Goal: Information Seeking & Learning: Compare options

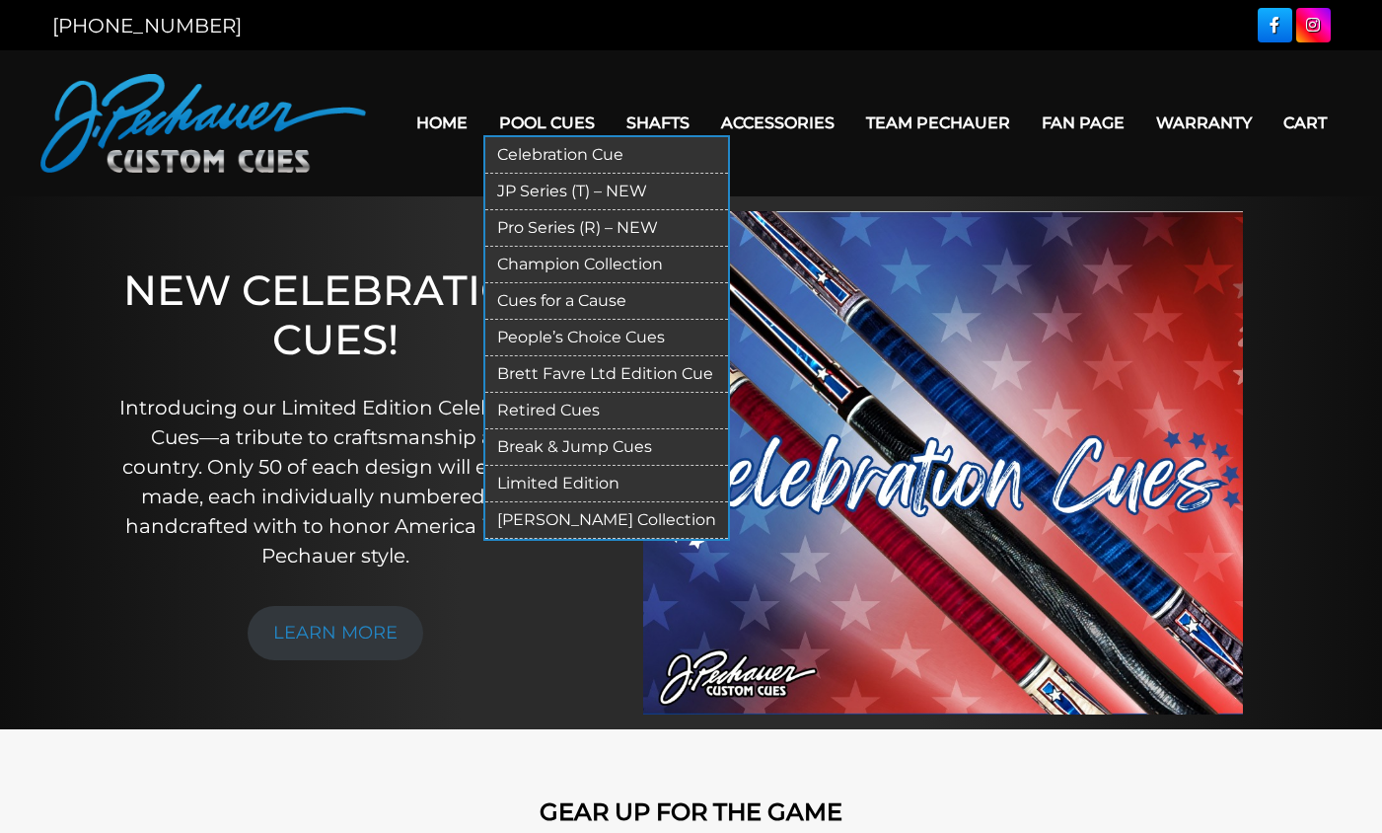
click at [532, 189] on link "JP Series (T) – NEW" at bounding box center [606, 192] width 243 height 37
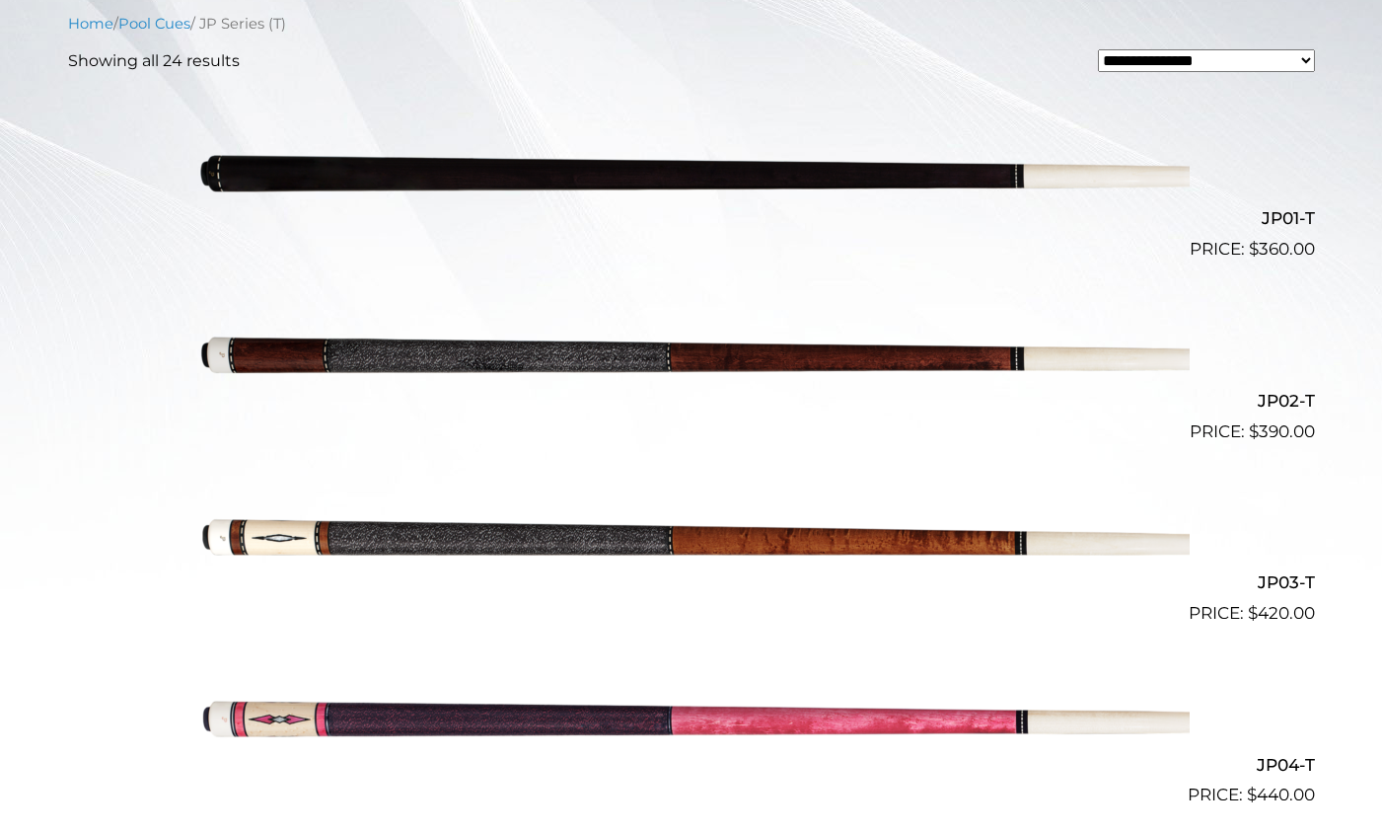
scroll to position [551, 0]
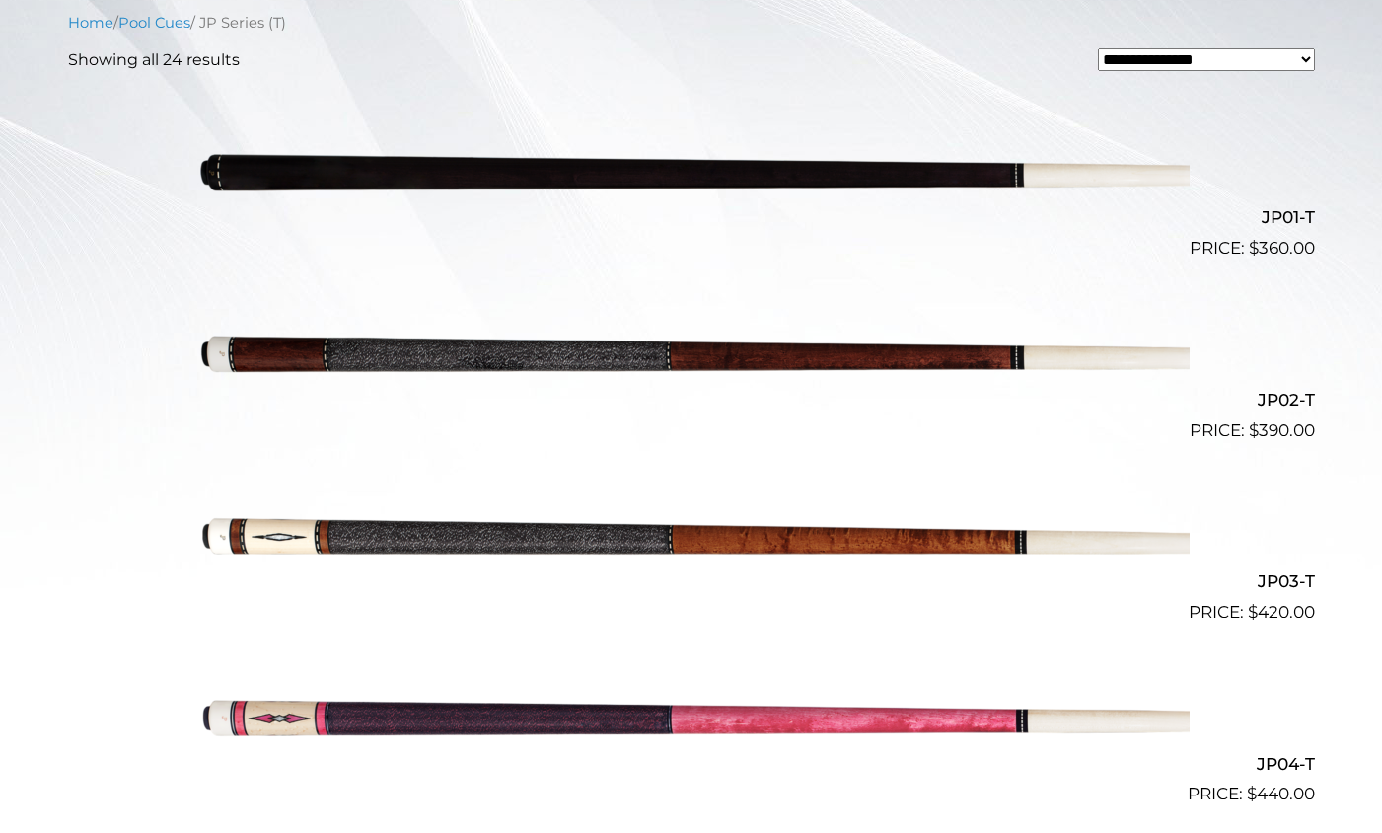
click at [645, 545] on img at bounding box center [691, 535] width 996 height 166
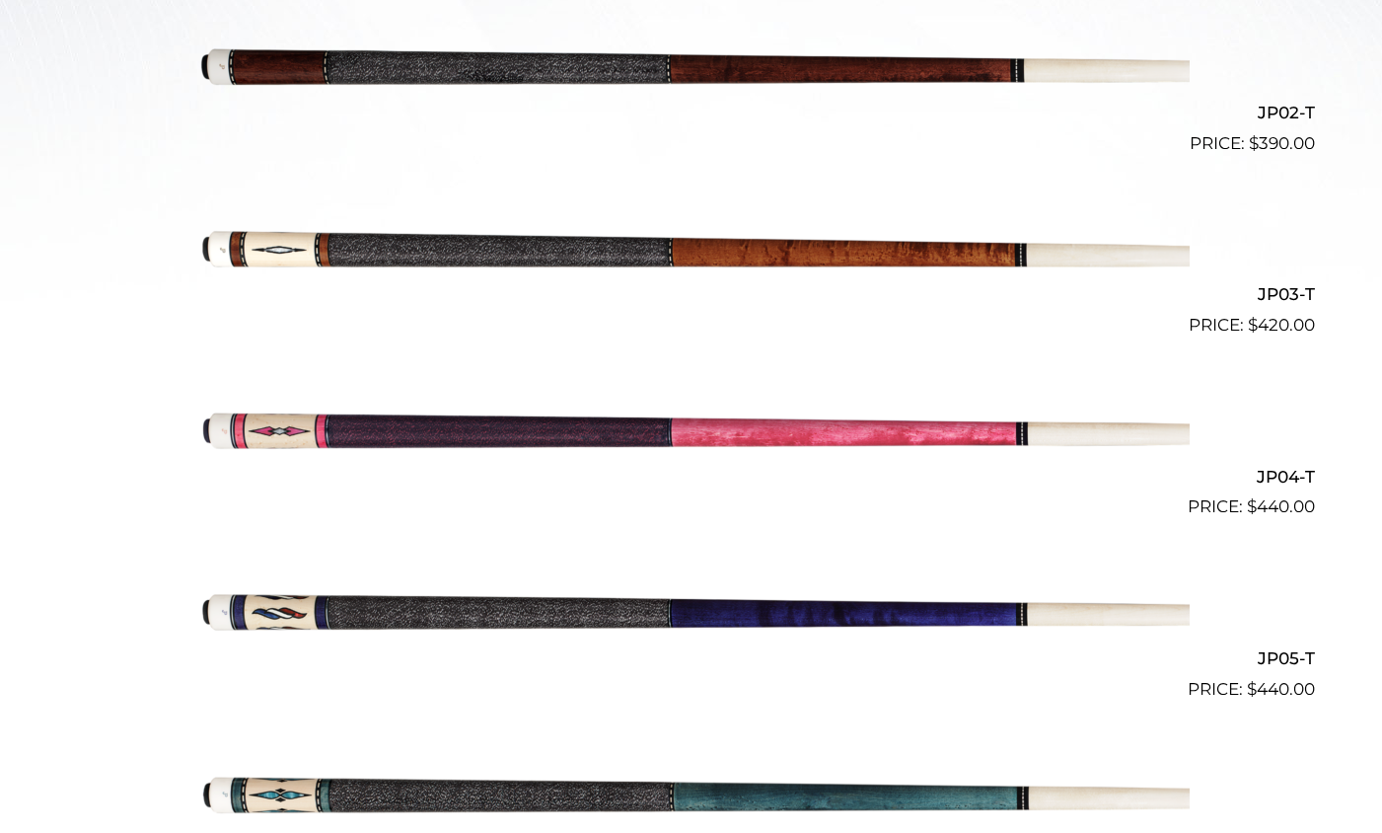
scroll to position [846, 0]
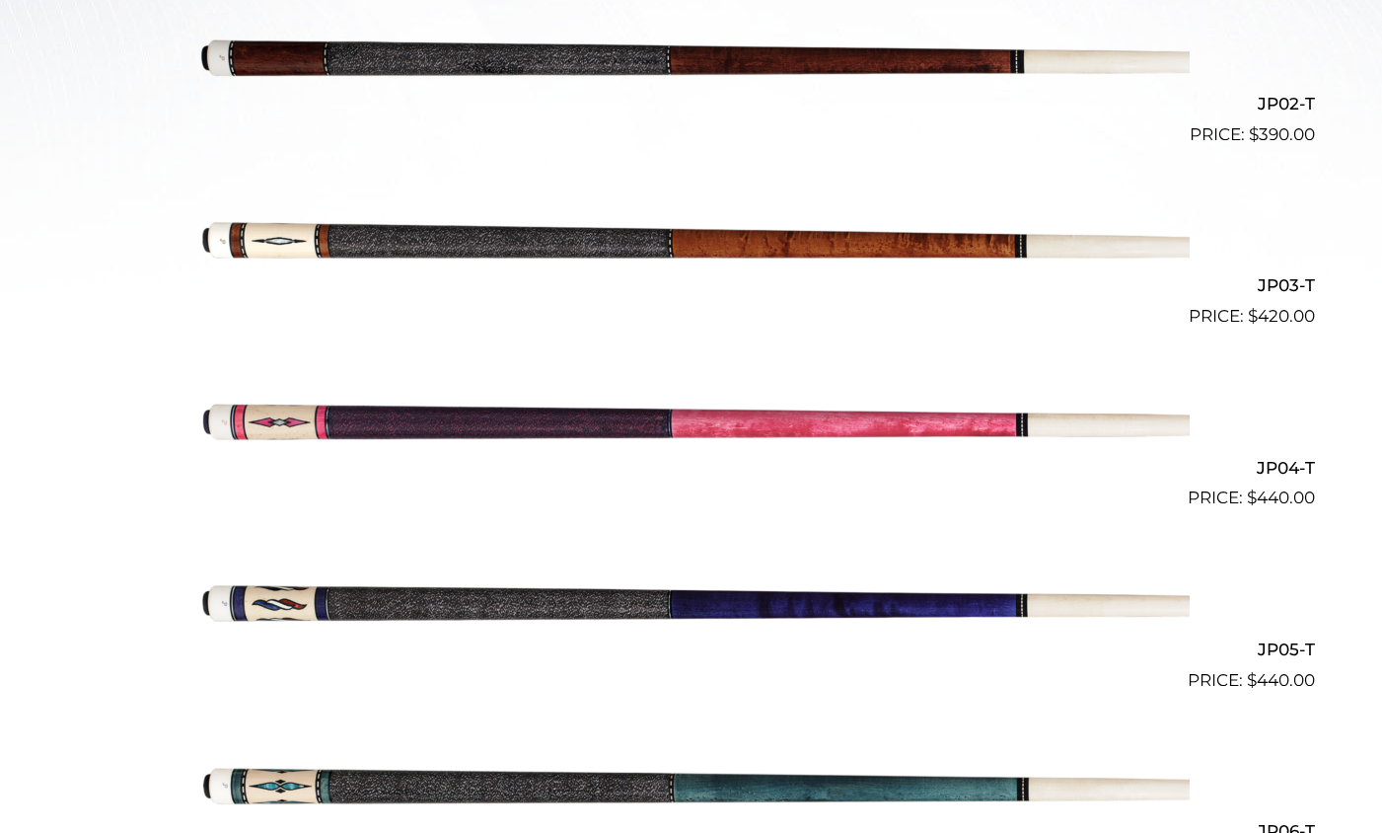
click at [598, 423] on img at bounding box center [691, 420] width 996 height 166
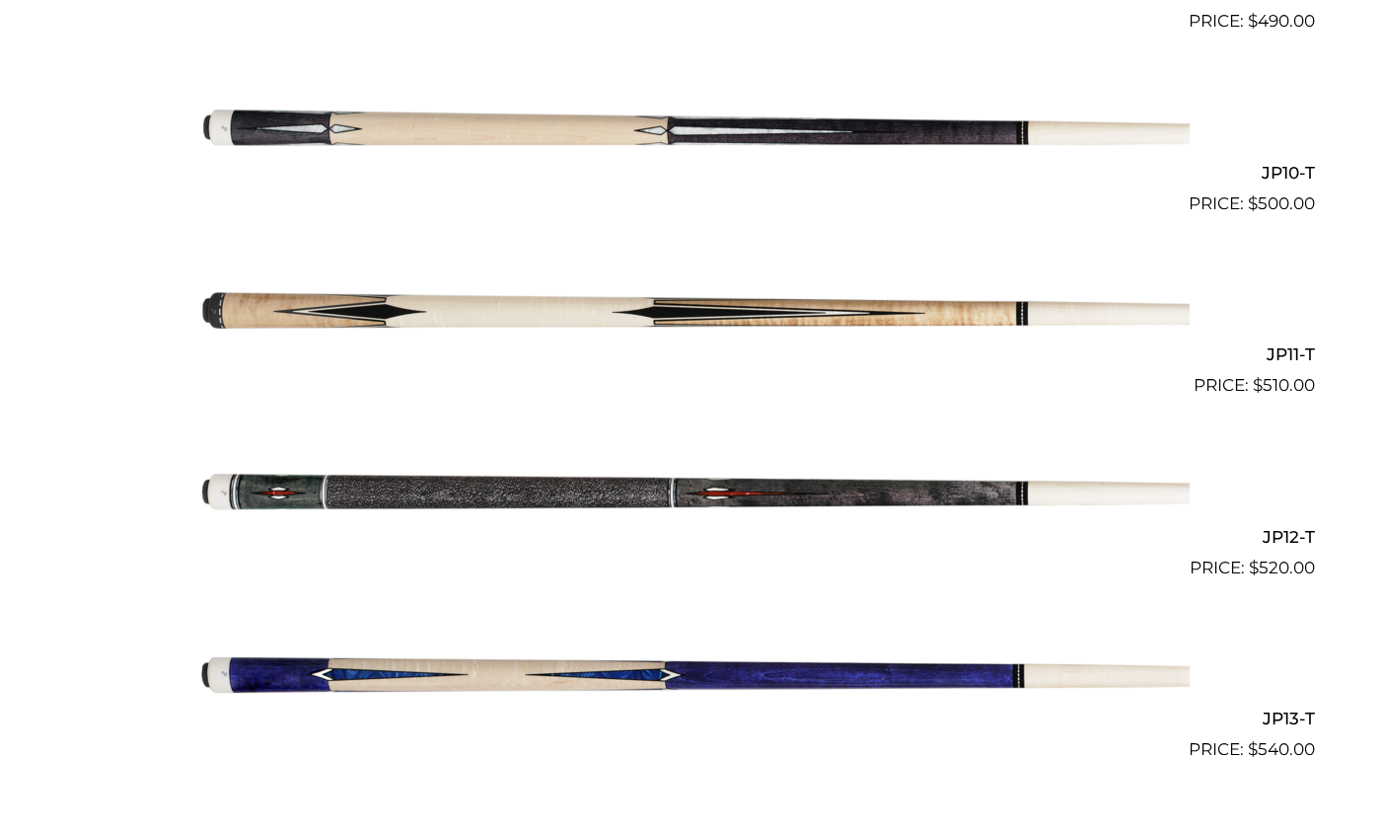
scroll to position [2234, 0]
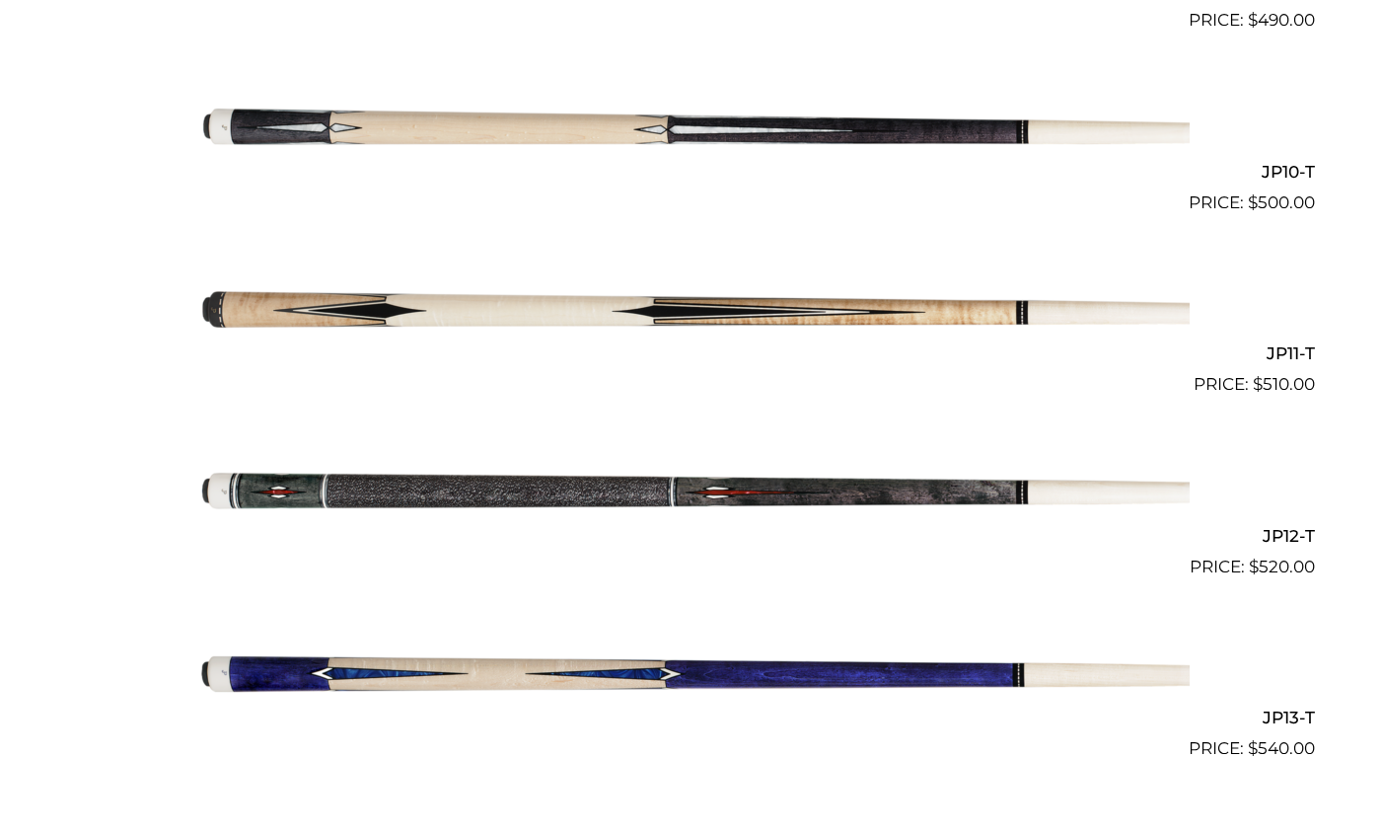
click at [730, 135] on img at bounding box center [691, 124] width 996 height 166
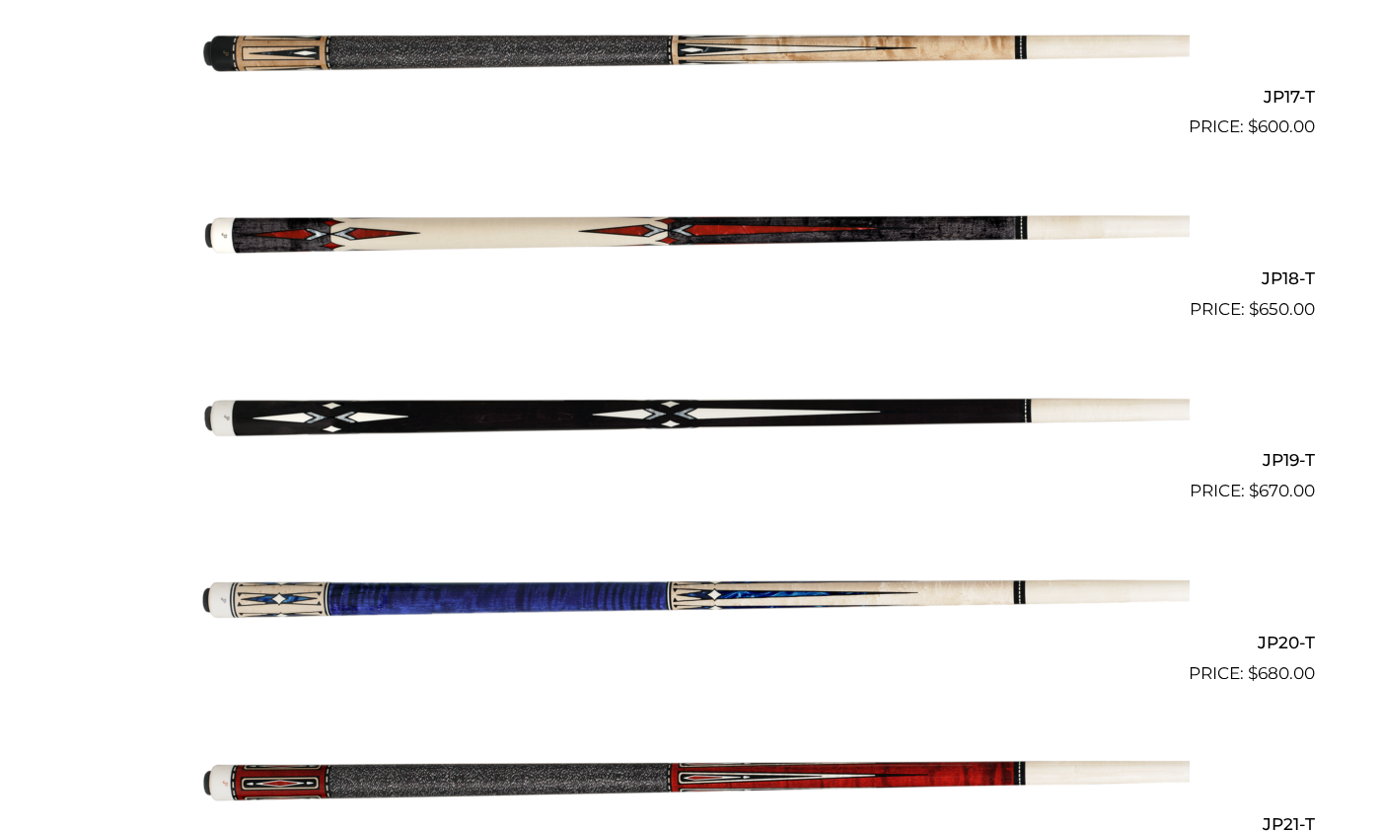
scroll to position [3589, 0]
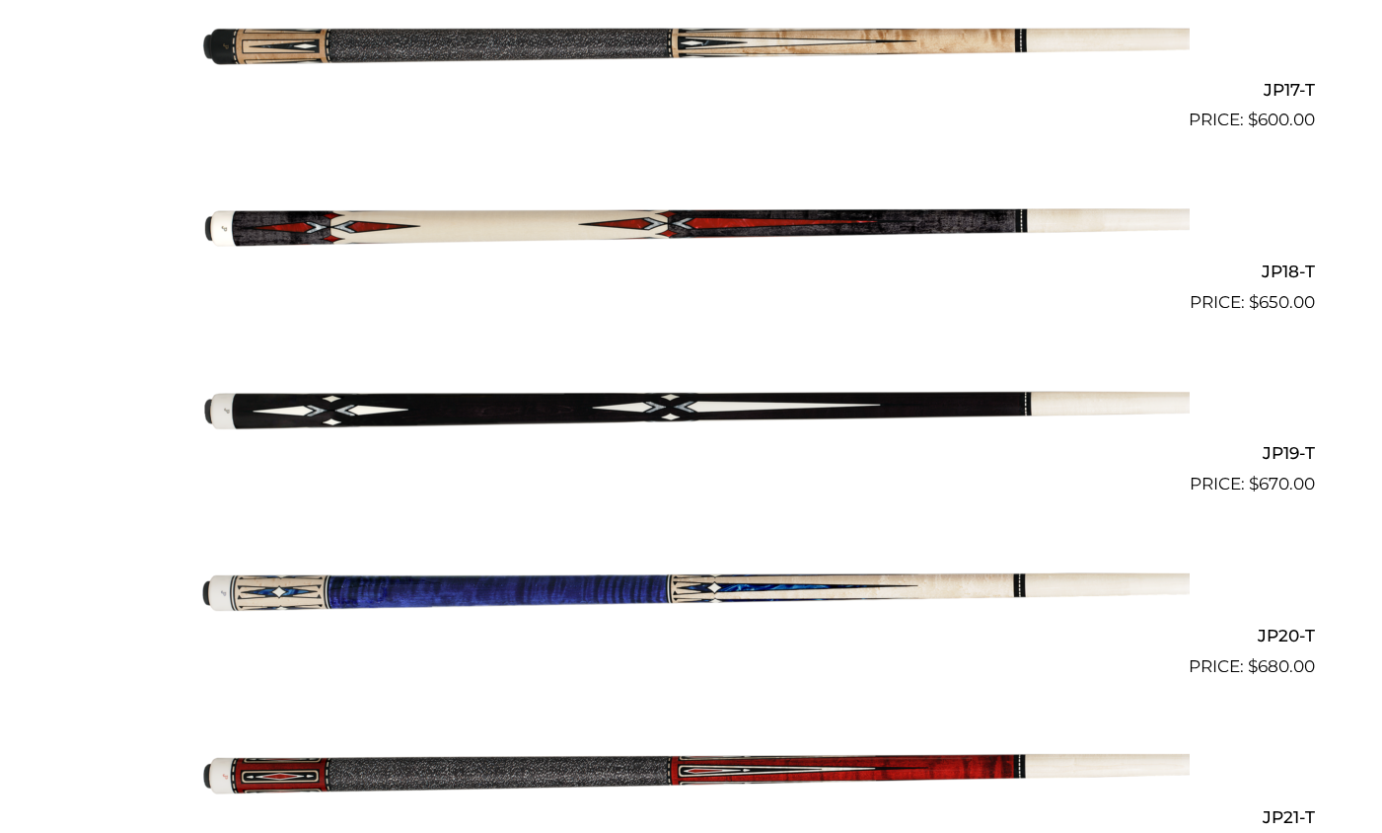
click at [594, 399] on img at bounding box center [691, 407] width 996 height 166
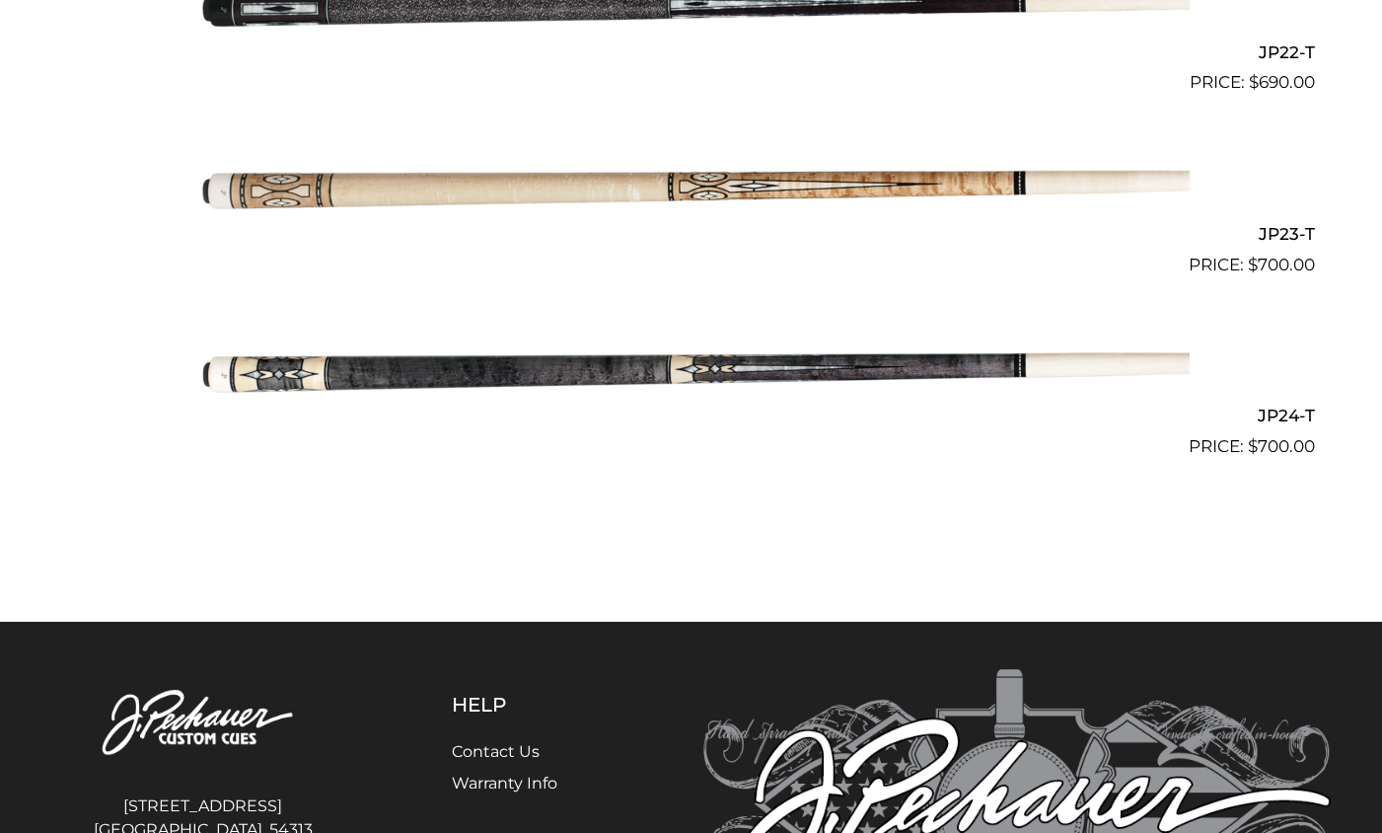
scroll to position [4534, 0]
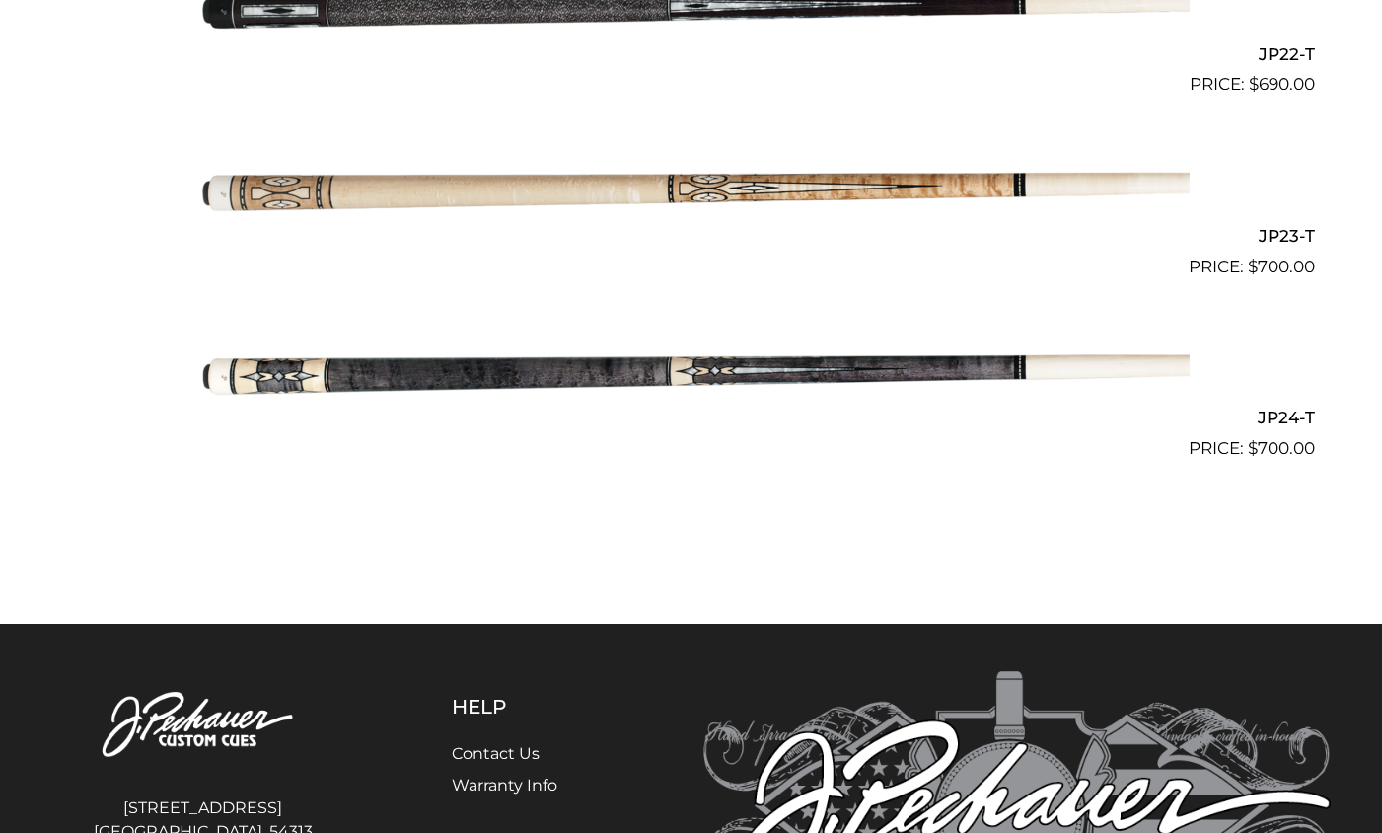
click at [573, 385] on img at bounding box center [691, 371] width 996 height 166
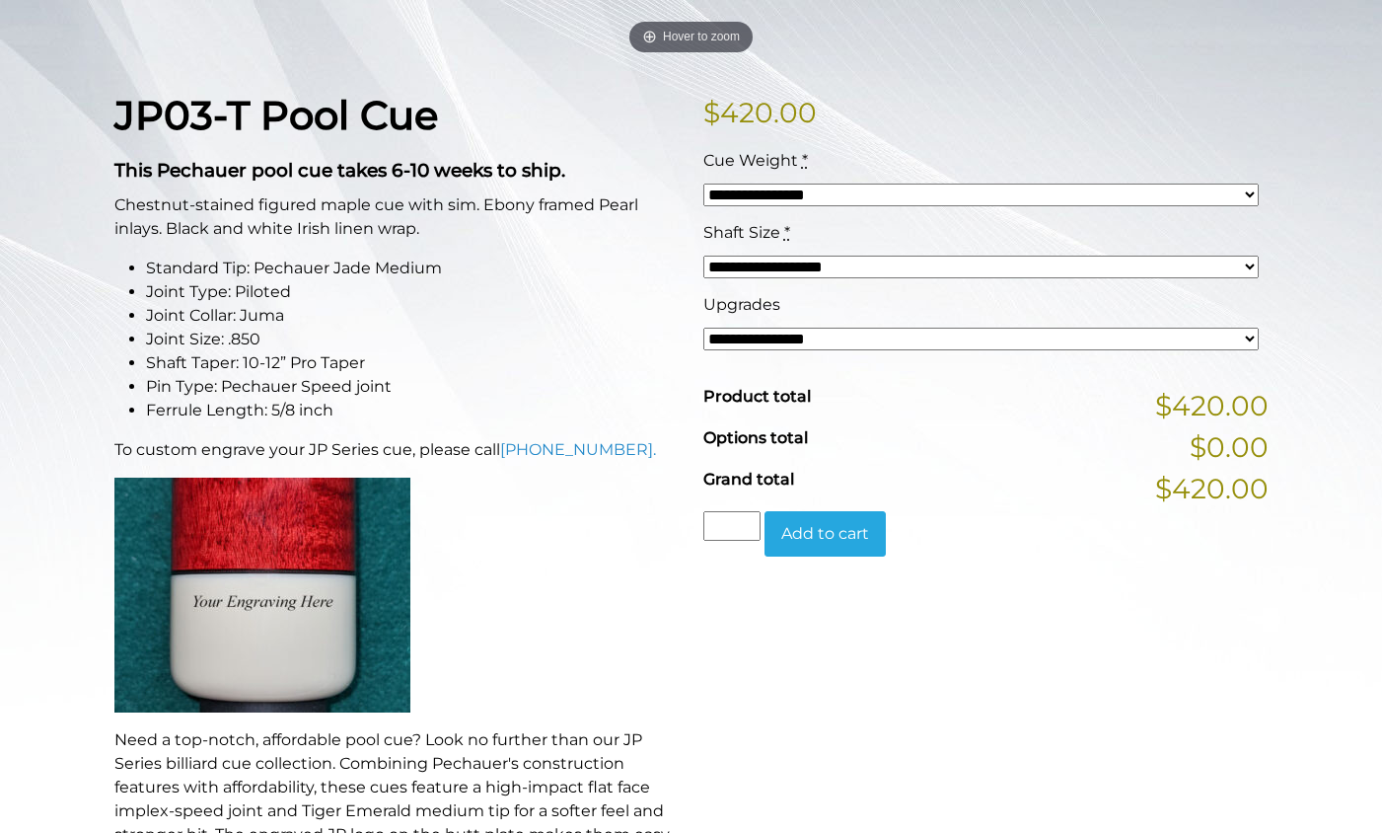
scroll to position [432, 0]
click at [792, 332] on select "**********" at bounding box center [980, 340] width 555 height 23
click at [497, 338] on li "Joint Size: .850" at bounding box center [413, 341] width 534 height 24
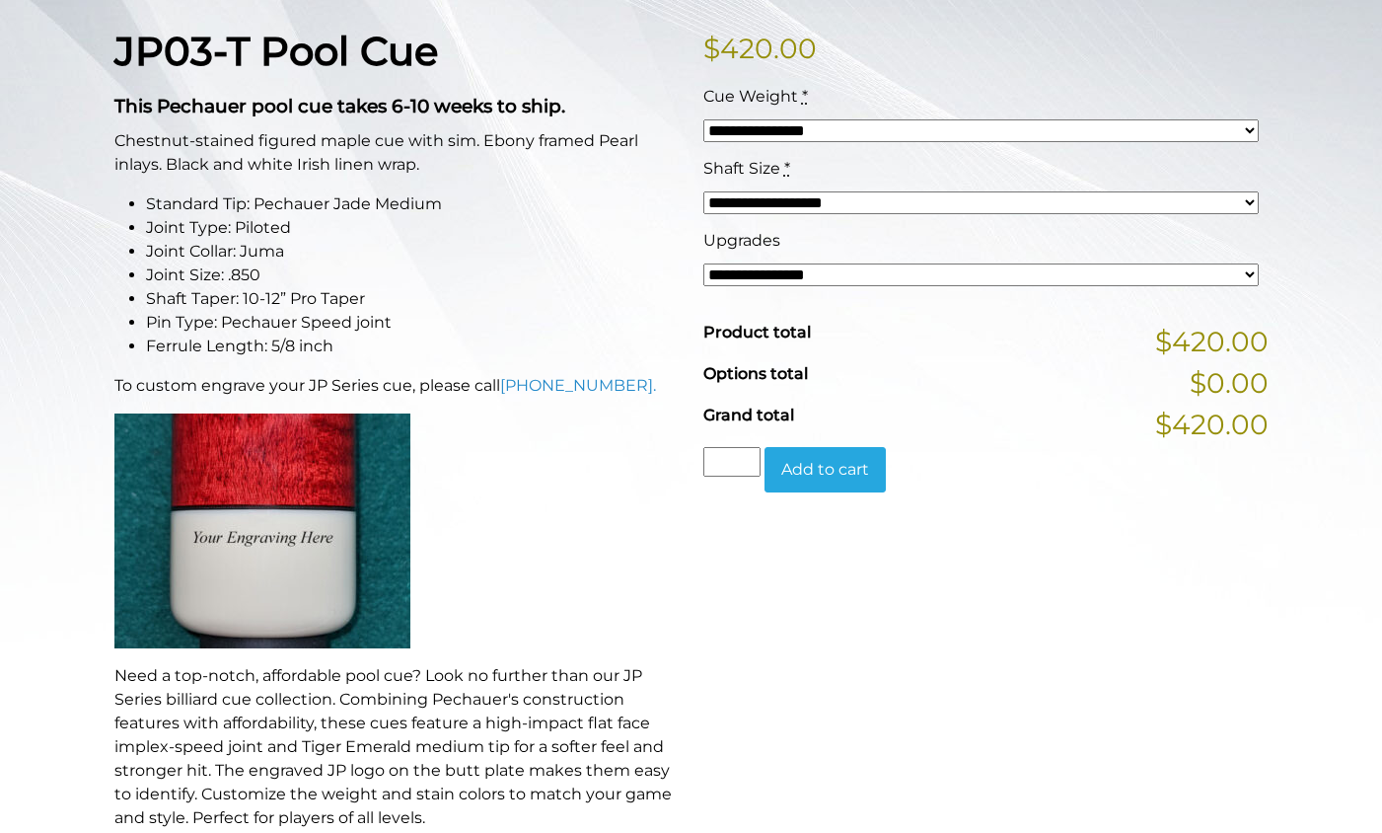
scroll to position [496, 0]
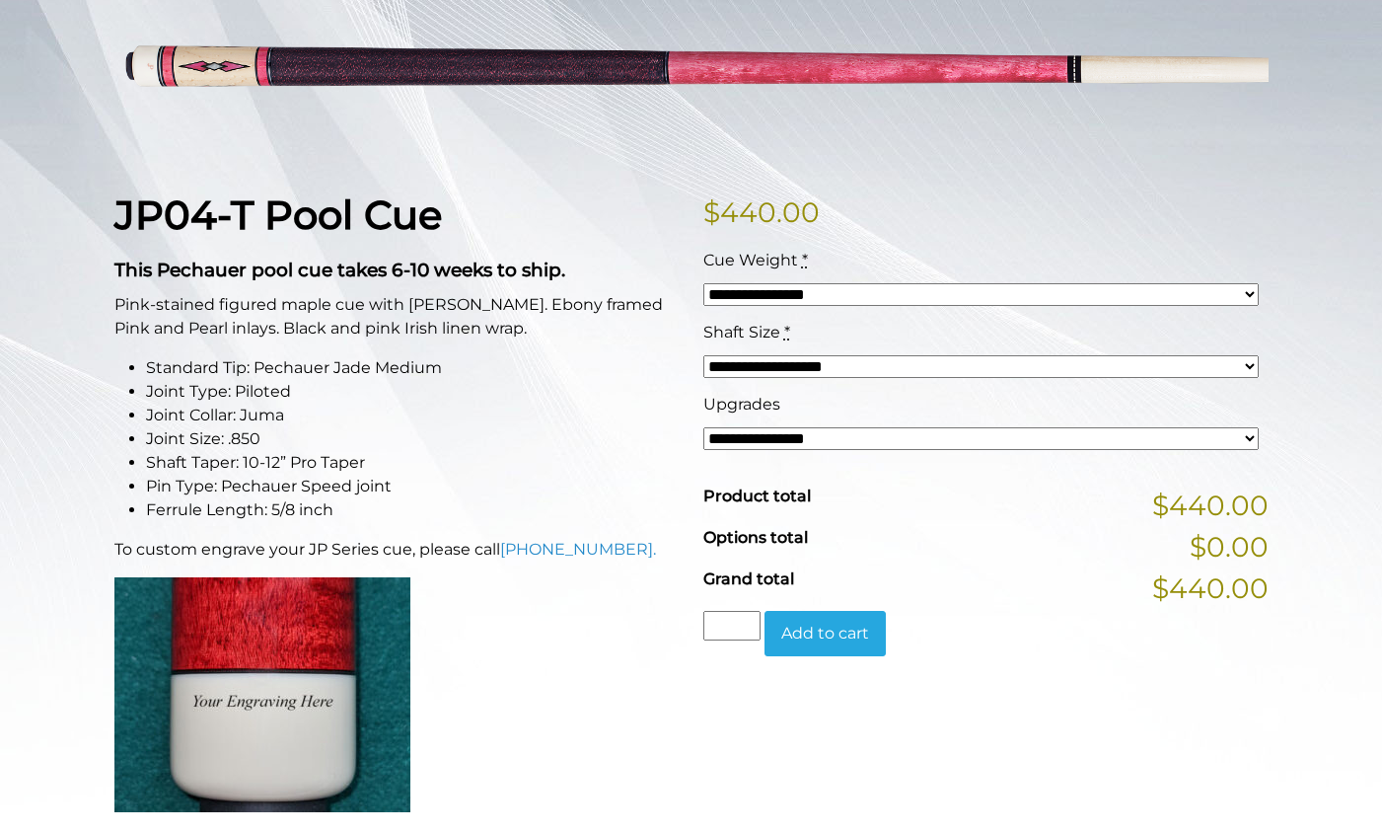
scroll to position [338, 0]
